Goal: Transaction & Acquisition: Purchase product/service

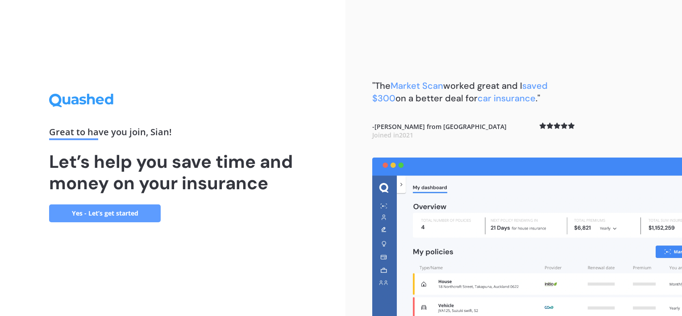
click at [114, 211] on link "Yes - Let’s get started" at bounding box center [105, 213] width 112 height 18
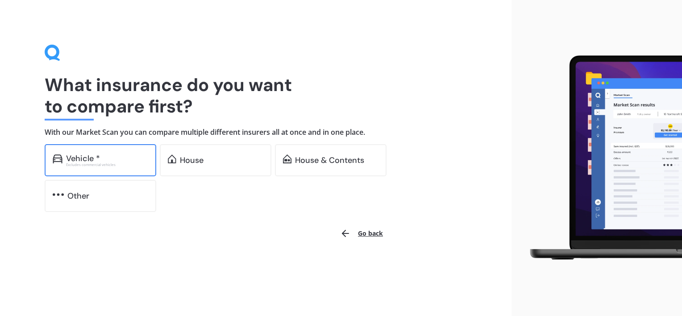
click at [118, 170] on div "Vehicle * Excludes commercial vehicles" at bounding box center [101, 160] width 112 height 32
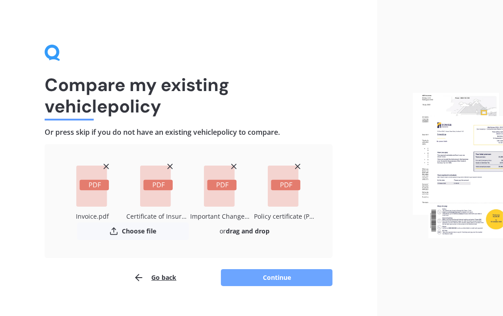
click at [254, 275] on button "Continue" at bounding box center [277, 277] width 112 height 17
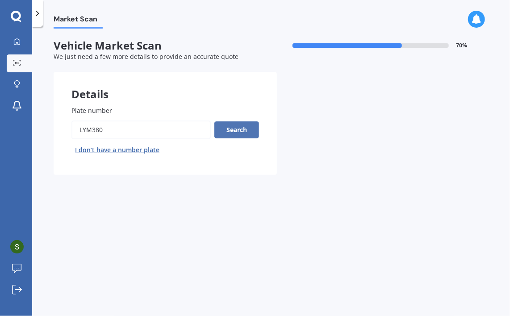
click at [241, 132] on button "Search" at bounding box center [236, 129] width 45 height 17
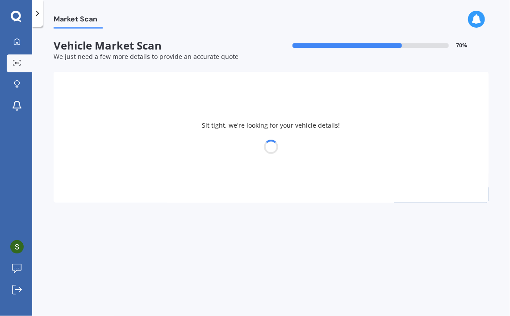
select select "HONDA"
select select "STREAM"
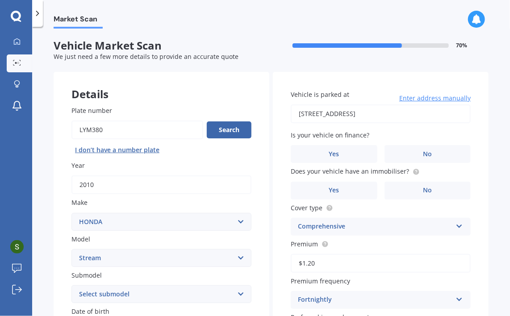
click at [268, 133] on div "Details Plate number Search I don’t have a number plate Year [DATE] Make Select…" at bounding box center [271, 287] width 435 height 431
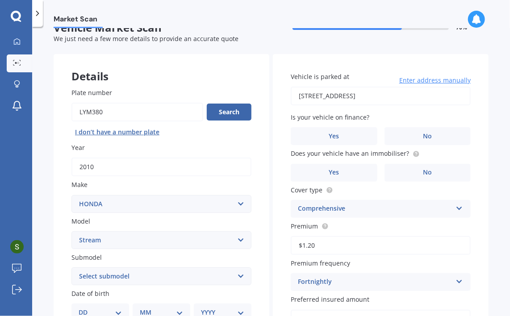
scroll to position [36, 0]
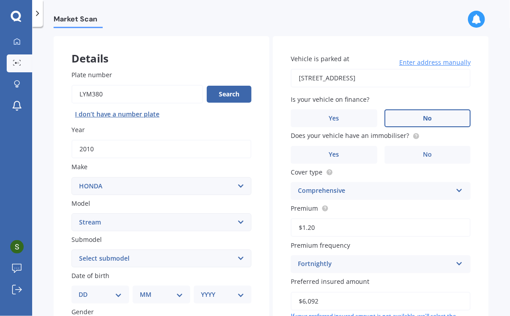
click at [427, 116] on span "No" at bounding box center [427, 119] width 9 height 8
click at [0, 0] on input "No" at bounding box center [0, 0] width 0 height 0
click at [413, 153] on label "No" at bounding box center [427, 155] width 87 height 18
click at [0, 0] on input "No" at bounding box center [0, 0] width 0 height 0
click at [267, 157] on div "Details Plate number Search I don’t have a number plate Year [DATE] Make Select…" at bounding box center [271, 251] width 435 height 431
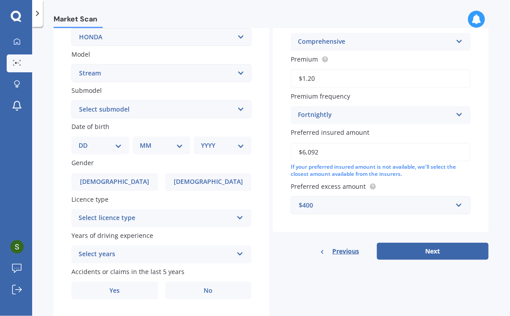
scroll to position [196, 0]
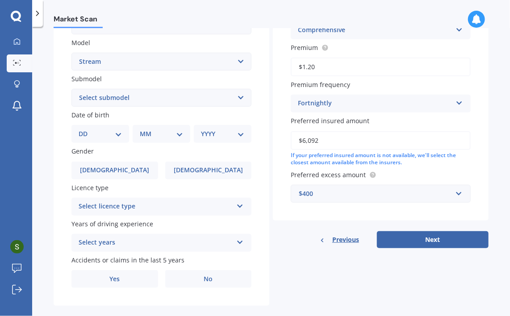
click at [129, 96] on select "Select submodel (All)" at bounding box center [161, 98] width 180 height 18
click at [109, 133] on select "DD 01 02 03 04 05 06 07 08 09 10 11 12 13 14 15 16 17 18 19 20 21 22 23 24 25 2…" at bounding box center [100, 134] width 43 height 10
click at [61, 100] on div "Plate number Search I don’t have a number plate Year [DATE] Make Select make AC…" at bounding box center [162, 99] width 216 height 415
click at [95, 137] on select "DD 01 02 03 04 05 06 07 08 09 10 11 12 13 14 15 16 17 18 19 20 21 22 23 24 25 2…" at bounding box center [100, 134] width 43 height 10
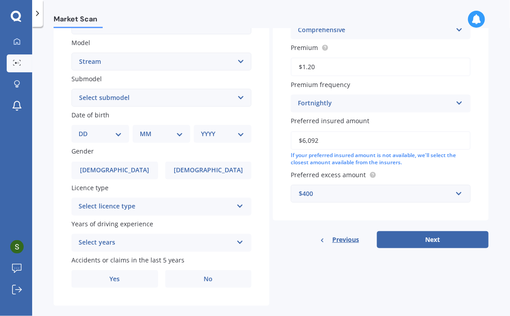
select select "01"
click at [86, 129] on select "DD 01 02 03 04 05 06 07 08 09 10 11 12 13 14 15 16 17 18 19 20 21 22 23 24 25 2…" at bounding box center [100, 134] width 43 height 10
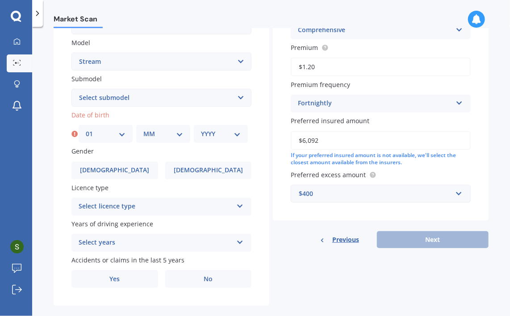
click at [170, 134] on select "MM 01 02 03 04 05 06 07 08 09 10 11 12" at bounding box center [163, 134] width 40 height 10
select select "10"
click at [143, 129] on select "MM 01 02 03 04 05 06 07 08 09 10 11 12" at bounding box center [163, 134] width 40 height 10
click at [220, 135] on select "YYYY 2025 2024 2023 2022 2021 2020 2019 2018 2017 2016 2015 2014 2013 2012 2011…" at bounding box center [221, 134] width 40 height 10
select select "1987"
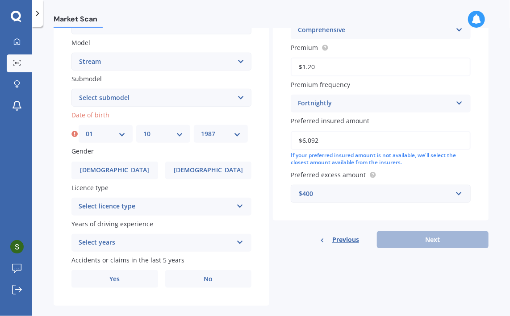
click at [201, 129] on select "YYYY 2025 2024 2023 2022 2021 2020 2019 2018 2017 2016 2015 2014 2013 2012 2011…" at bounding box center [221, 134] width 40 height 10
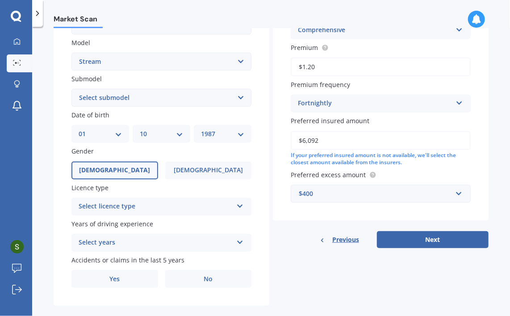
click at [125, 164] on label "[DEMOGRAPHIC_DATA]" at bounding box center [114, 171] width 87 height 18
click at [0, 0] on input "[DEMOGRAPHIC_DATA]" at bounding box center [0, 0] width 0 height 0
click at [127, 205] on div "Select licence type" at bounding box center [156, 206] width 154 height 11
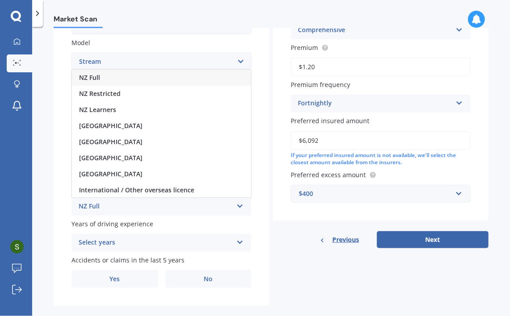
click at [141, 80] on div "NZ Full" at bounding box center [161, 78] width 179 height 16
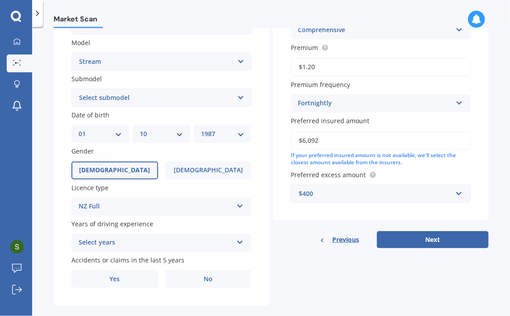
click at [120, 245] on div "Select years" at bounding box center [156, 242] width 154 height 11
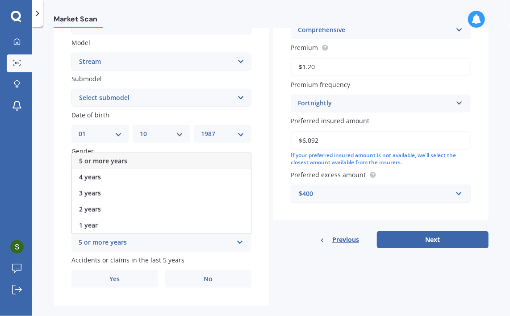
click at [143, 162] on div "5 or more years" at bounding box center [161, 161] width 179 height 16
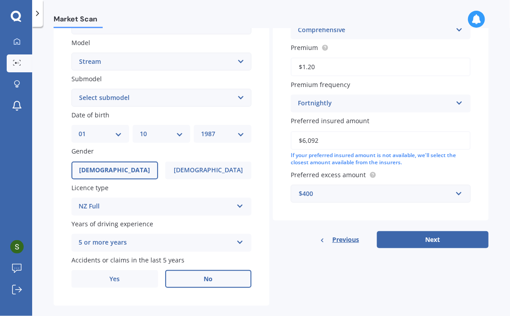
click at [185, 277] on label "No" at bounding box center [208, 279] width 87 height 18
click at [0, 0] on input "No" at bounding box center [0, 0] width 0 height 0
click at [268, 200] on div "Details Plate number Search I don’t have a number plate Year [DATE] Make Select…" at bounding box center [271, 91] width 435 height 431
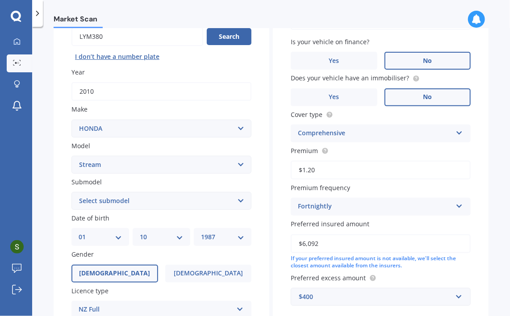
scroll to position [0, 0]
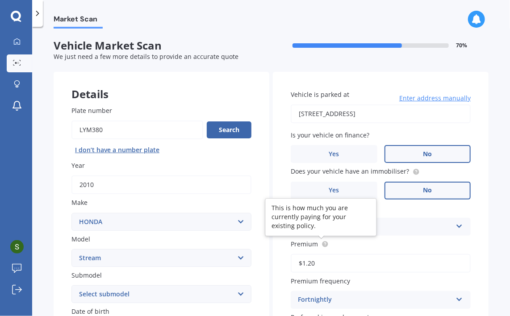
click at [323, 245] on circle at bounding box center [325, 244] width 6 height 6
click at [350, 263] on input "$1.20" at bounding box center [380, 263] width 180 height 19
type input "$1.00"
type input "$28.16"
click at [485, 253] on div "Market Scan Vehicle Market Scan 70 % We just need a few more details to provide…" at bounding box center [270, 173] width 477 height 289
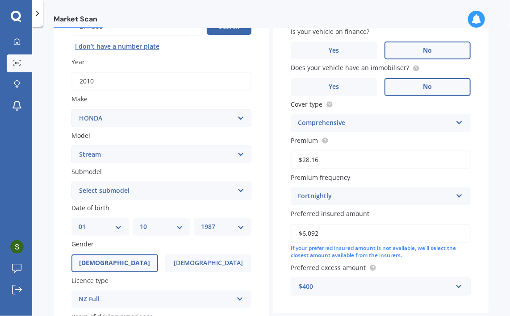
scroll to position [107, 0]
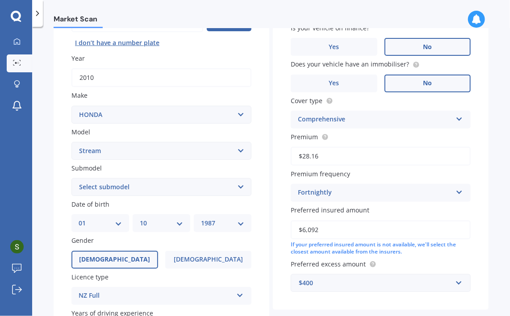
click at [277, 178] on div "Vehicle is parked at [STREET_ADDRESS] Enter address manually Is your vehicle on…" at bounding box center [381, 137] width 216 height 345
click at [276, 202] on div "Vehicle is parked at [STREET_ADDRESS] Enter address manually Is your vehicle on…" at bounding box center [381, 137] width 216 height 345
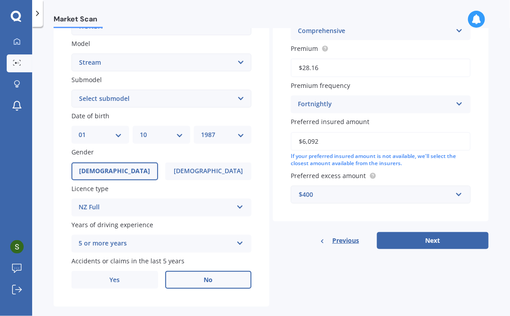
scroll to position [196, 0]
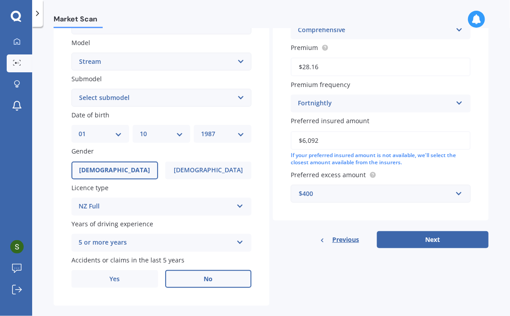
click at [328, 144] on input "$6,092" at bounding box center [380, 140] width 180 height 19
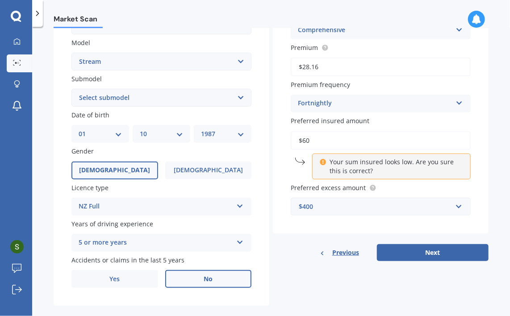
type input "$6"
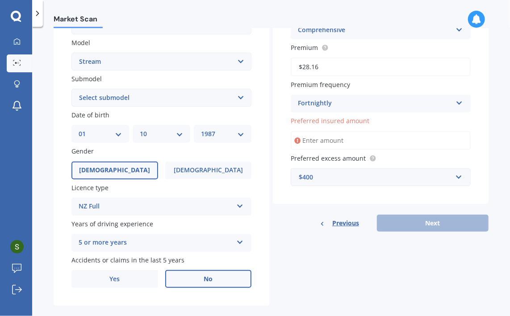
click at [269, 127] on div "Details Plate number Search I don’t have a number plate Year [DATE] Make Select…" at bounding box center [271, 91] width 435 height 431
click at [311, 144] on input "Preferred insured amount" at bounding box center [380, 140] width 180 height 19
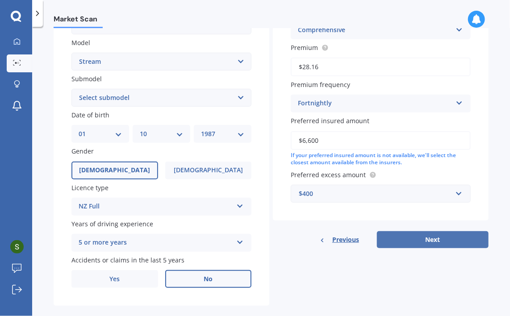
type input "$6,600"
click at [425, 237] on button "Next" at bounding box center [433, 239] width 112 height 17
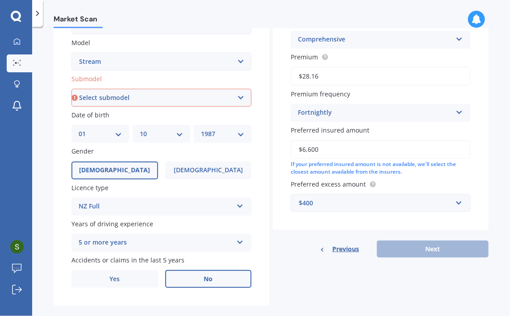
click at [201, 96] on select "Select submodel (All)" at bounding box center [161, 98] width 180 height 18
select select "(ALL)"
click at [71, 89] on select "Select submodel (All)" at bounding box center [161, 98] width 180 height 18
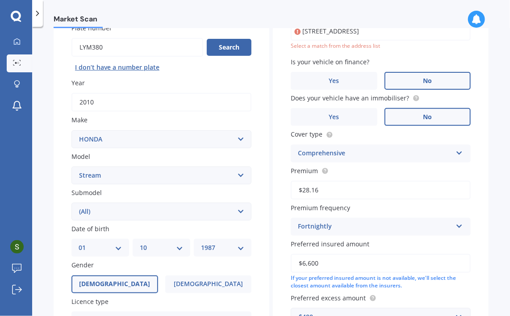
scroll to position [61, 0]
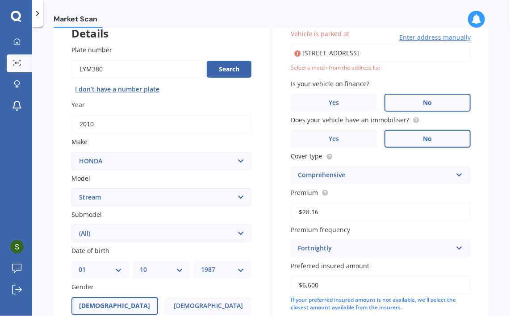
click at [268, 166] on div "Details Plate number Search I don’t have a number plate Year [DATE] Make Select…" at bounding box center [271, 226] width 435 height 431
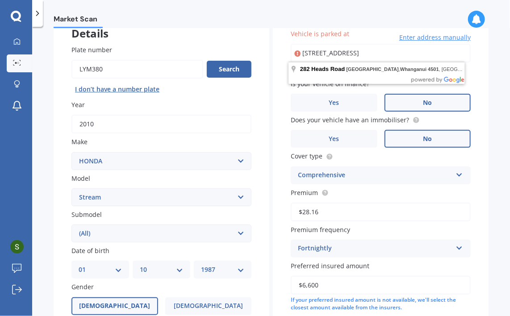
click at [441, 56] on input "[STREET_ADDRESS]" at bounding box center [380, 53] width 180 height 19
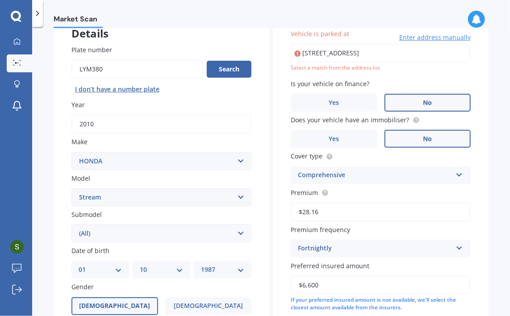
type input "[STREET_ADDRESS]"
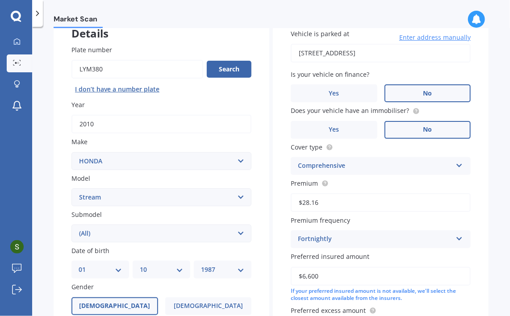
click at [277, 84] on div "Vehicle is parked at [STREET_ADDRESS] Enter address manually Is your vehicle on…" at bounding box center [381, 183] width 216 height 345
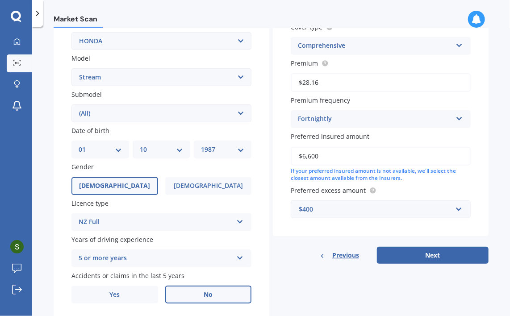
scroll to position [209, 0]
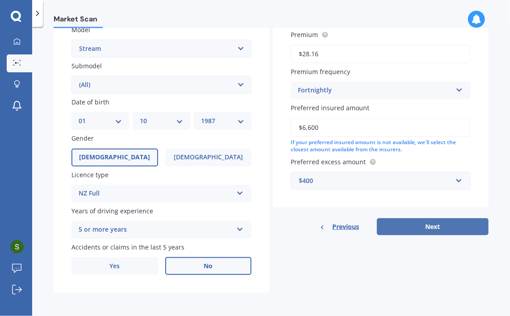
click at [438, 222] on button "Next" at bounding box center [433, 226] width 112 height 17
select select "01"
select select "10"
select select "1987"
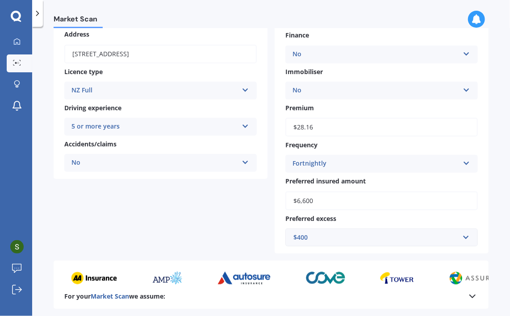
scroll to position [218, 0]
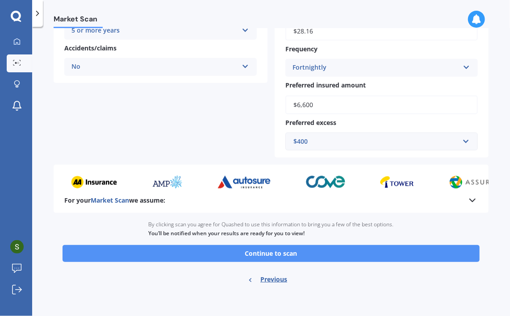
click at [312, 255] on button "Continue to scan" at bounding box center [270, 253] width 417 height 17
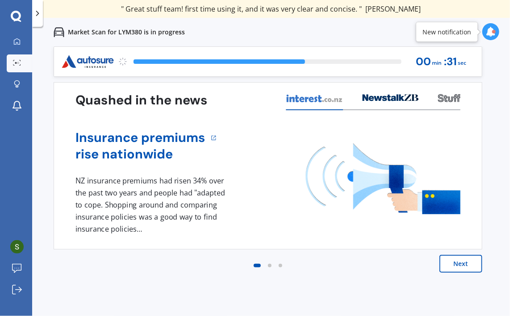
click at [491, 97] on div "Previous 60,000+ Kiwis have signed up to shop and save on insurance with us " H…" at bounding box center [270, 204] width 477 height 316
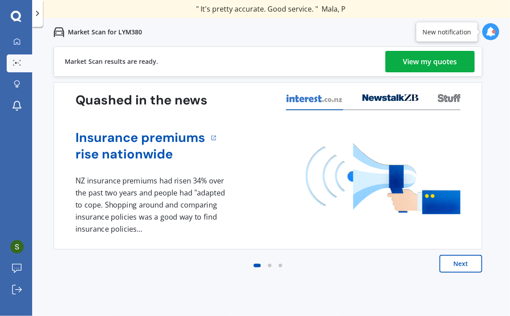
click at [450, 61] on div "View my quotes" at bounding box center [430, 61] width 54 height 21
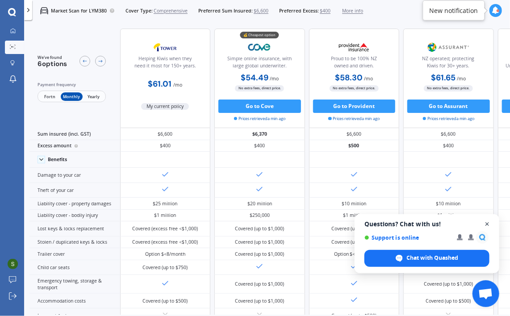
click at [489, 224] on span "Open chat" at bounding box center [486, 224] width 11 height 11
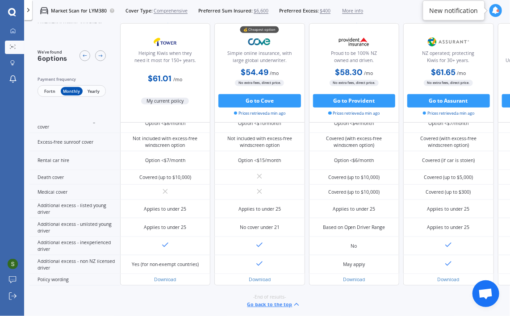
scroll to position [347, 0]
